Goal: Check status: Check status

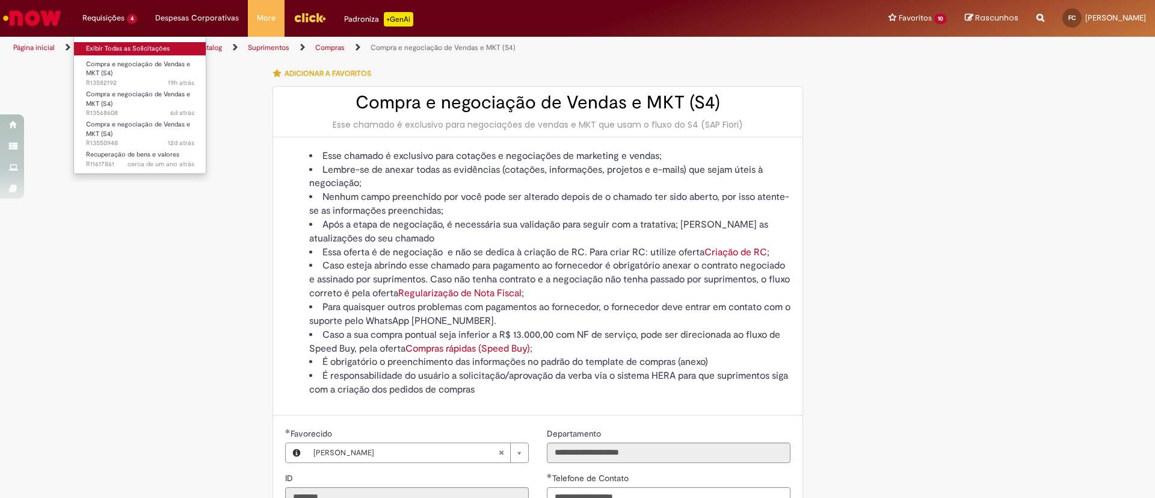
click at [143, 48] on link "Exibir Todas as Solicitações" at bounding box center [140, 48] width 132 height 13
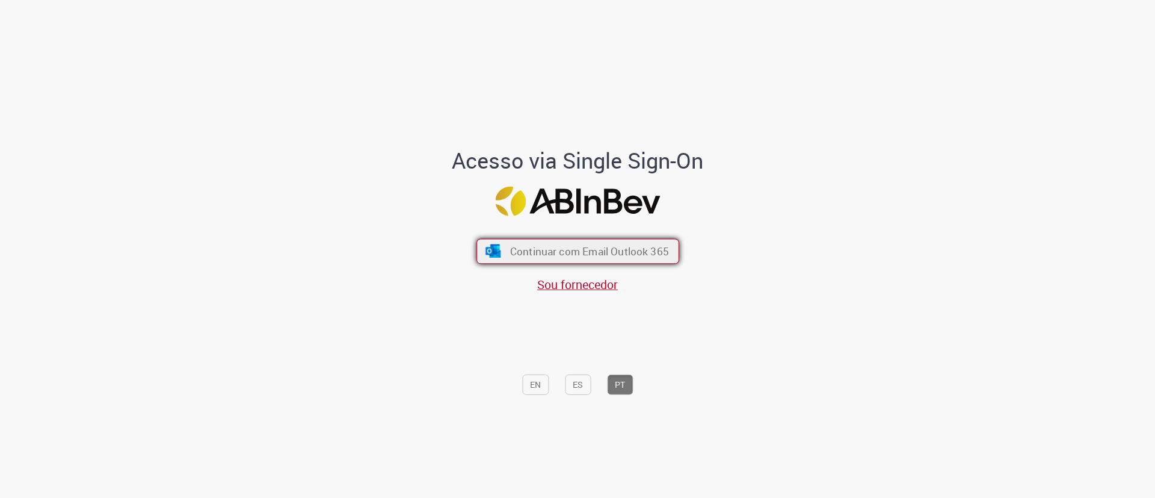
click at [607, 241] on button "Continuar com Email Outlook 365" at bounding box center [578, 250] width 203 height 25
click at [606, 241] on button "Continuar com Email Outlook 365" at bounding box center [577, 251] width 199 height 25
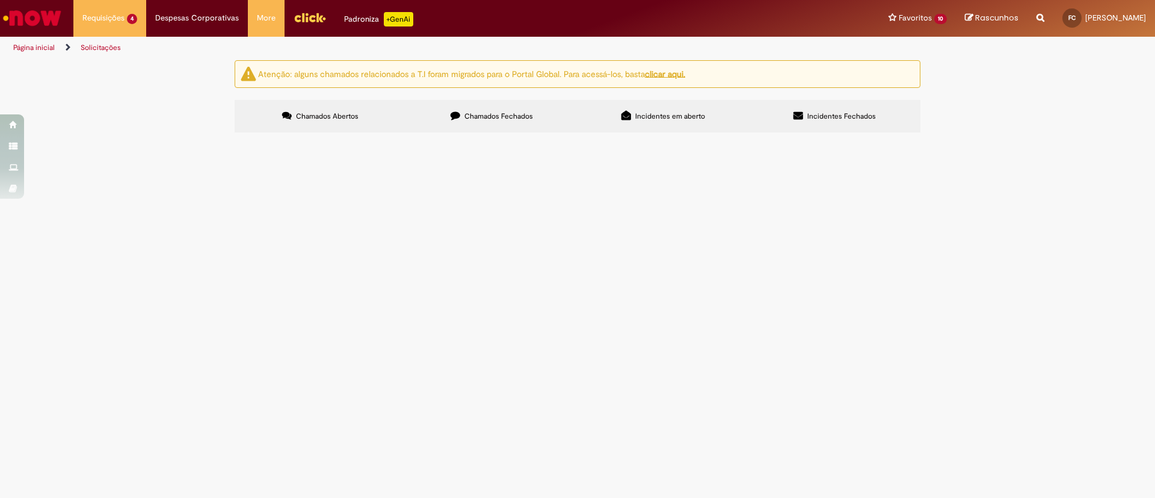
click at [0, 0] on span "Boa tarde, poderiam negociar a ação de spaten Fight Night, por favor?" at bounding box center [0, 0] width 0 height 0
click at [0, 0] on span "Compra e negociação de Vendas e MKT (S4)" at bounding box center [0, 0] width 0 height 0
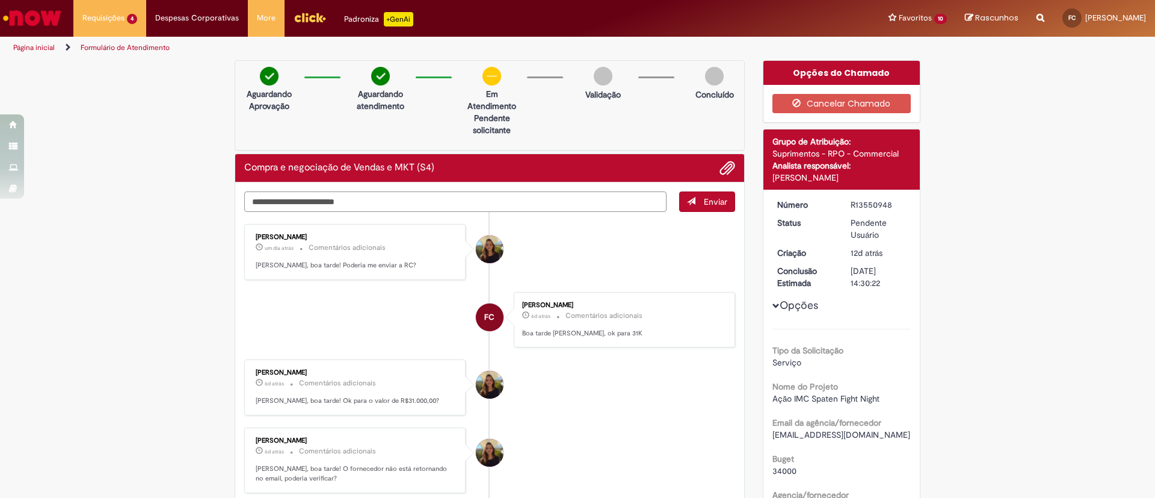
click at [392, 206] on textarea "Digite sua mensagem aqui..." at bounding box center [455, 201] width 422 height 20
type textarea "*"
type textarea "**********"
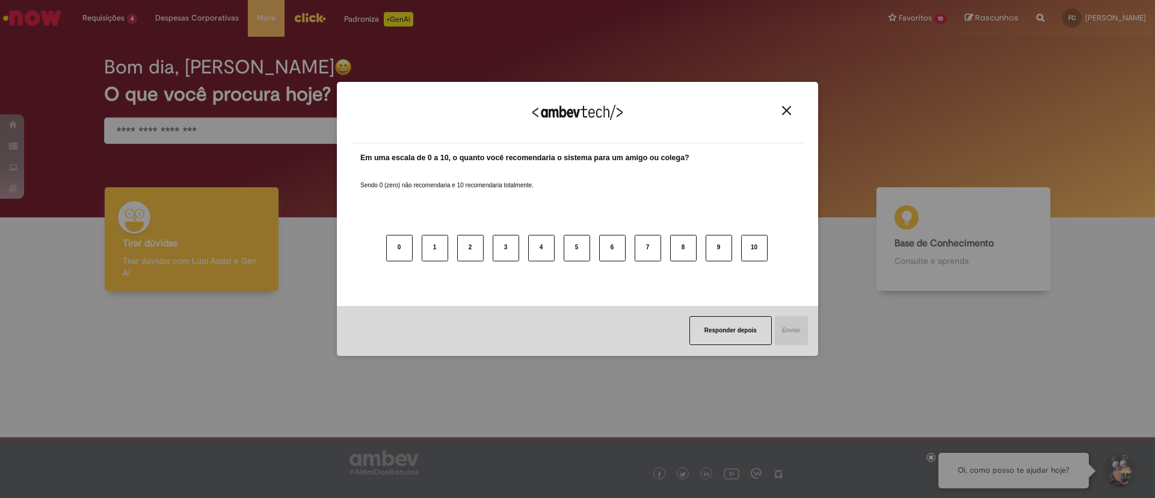
click at [792, 116] on div "Agradecemos seu feedback!" at bounding box center [577, 119] width 452 height 47
click at [789, 115] on button "Close" at bounding box center [787, 110] width 16 height 10
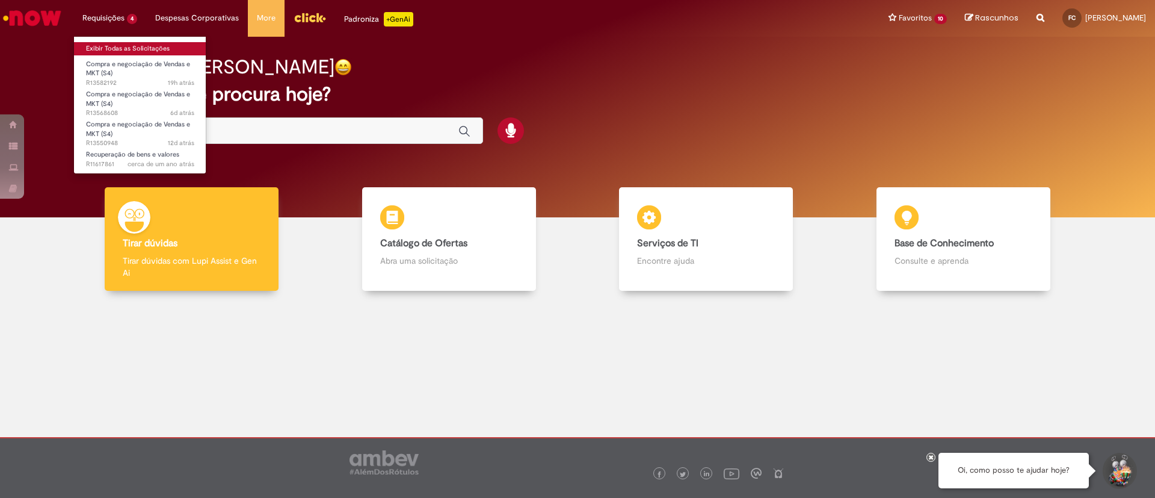
click at [143, 54] on link "Exibir Todas as Solicitações" at bounding box center [140, 48] width 132 height 13
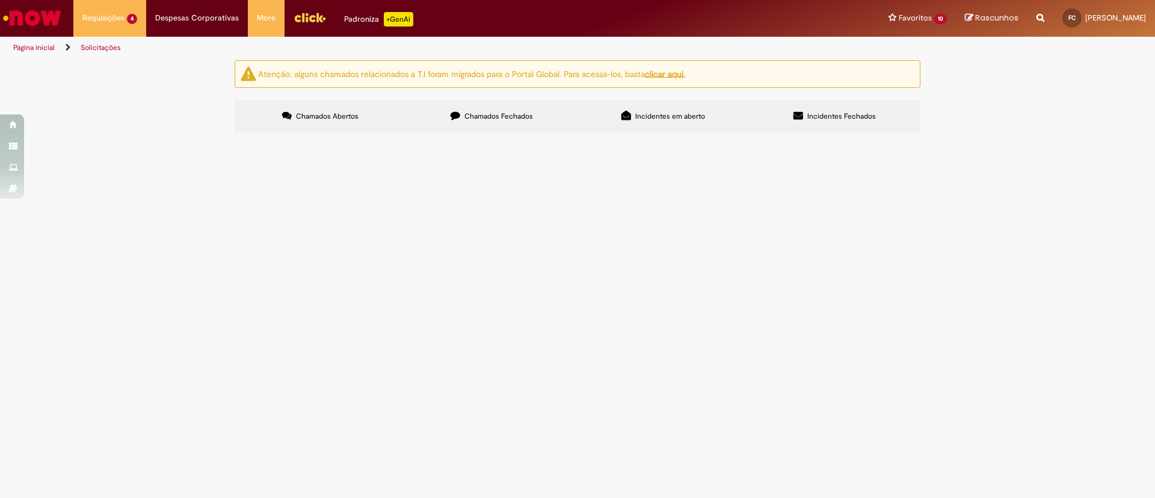
click at [475, 115] on label "Chamados Fechados" at bounding box center [491, 116] width 171 height 32
click at [0, 0] on span "Boa tarde, poderiam negociar o frete para o orçamento caber no nosso BGT, por f…" at bounding box center [0, 0] width 0 height 0
click at [0, 0] on span "Compra e negociação de Vendas e MKT (S4)" at bounding box center [0, 0] width 0 height 0
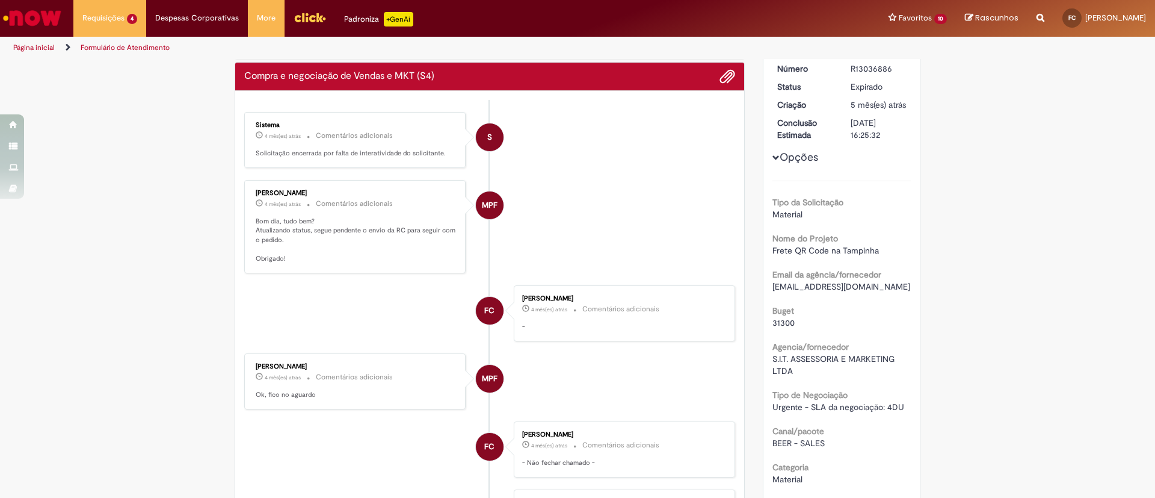
scroll to position [181, 0]
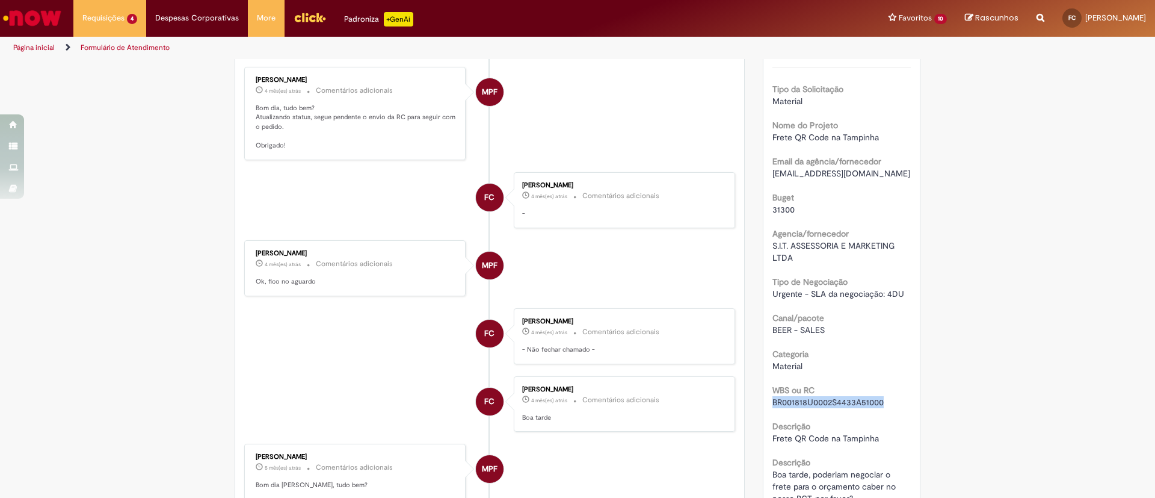
drag, startPoint x: 878, startPoint y: 413, endPoint x: 766, endPoint y: 419, distance: 112.1
click at [773, 408] on div "BR001818U0002S4433A51000" at bounding box center [842, 402] width 139 height 12
copy span "BR001818U0002S4433A51000"
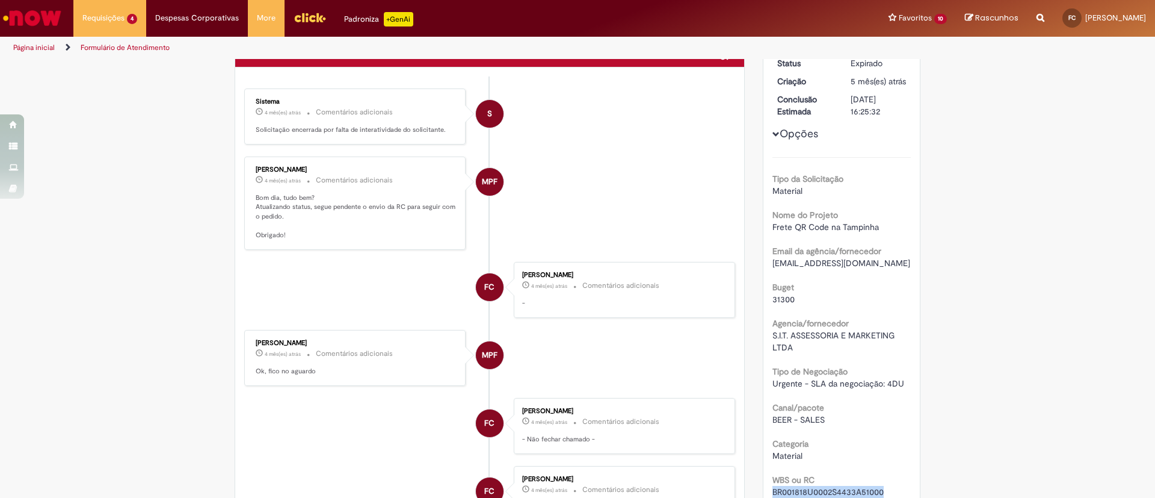
scroll to position [0, 0]
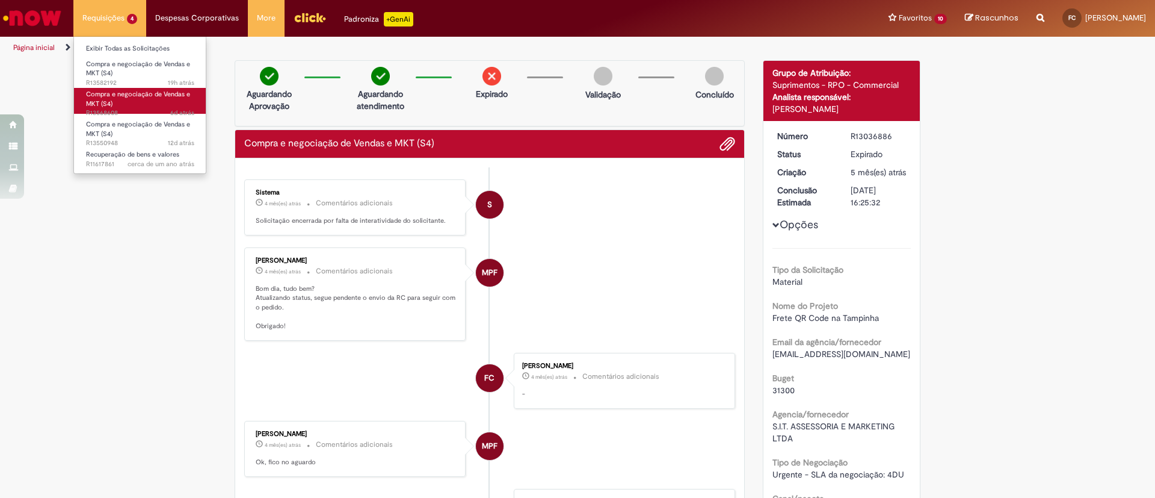
click at [161, 97] on span "Compra e negociação de Vendas e MKT (S4)" at bounding box center [138, 99] width 104 height 19
